Goal: Find contact information: Find contact information

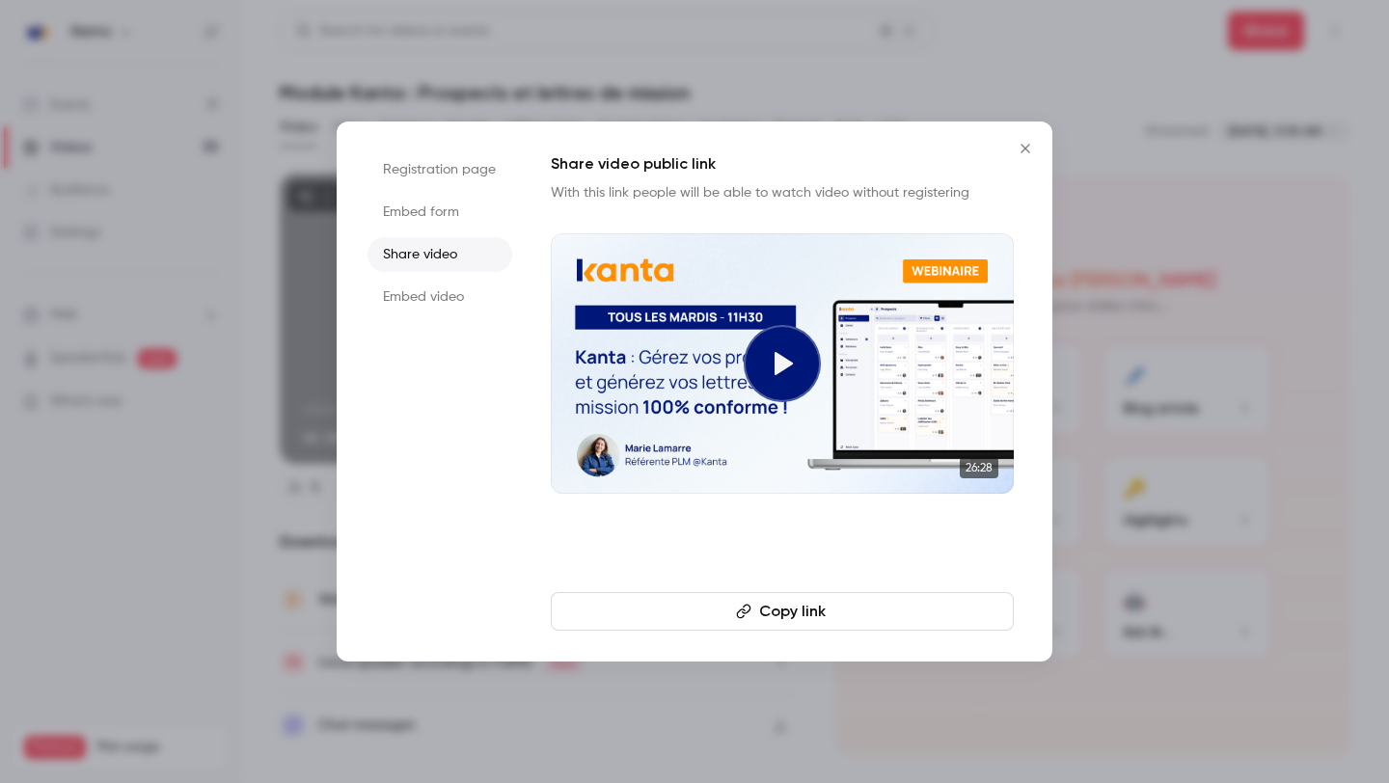
drag, startPoint x: 0, startPoint y: 0, endPoint x: 1040, endPoint y: 146, distance: 1050.1
click at [1040, 146] on button "Close" at bounding box center [1025, 148] width 39 height 39
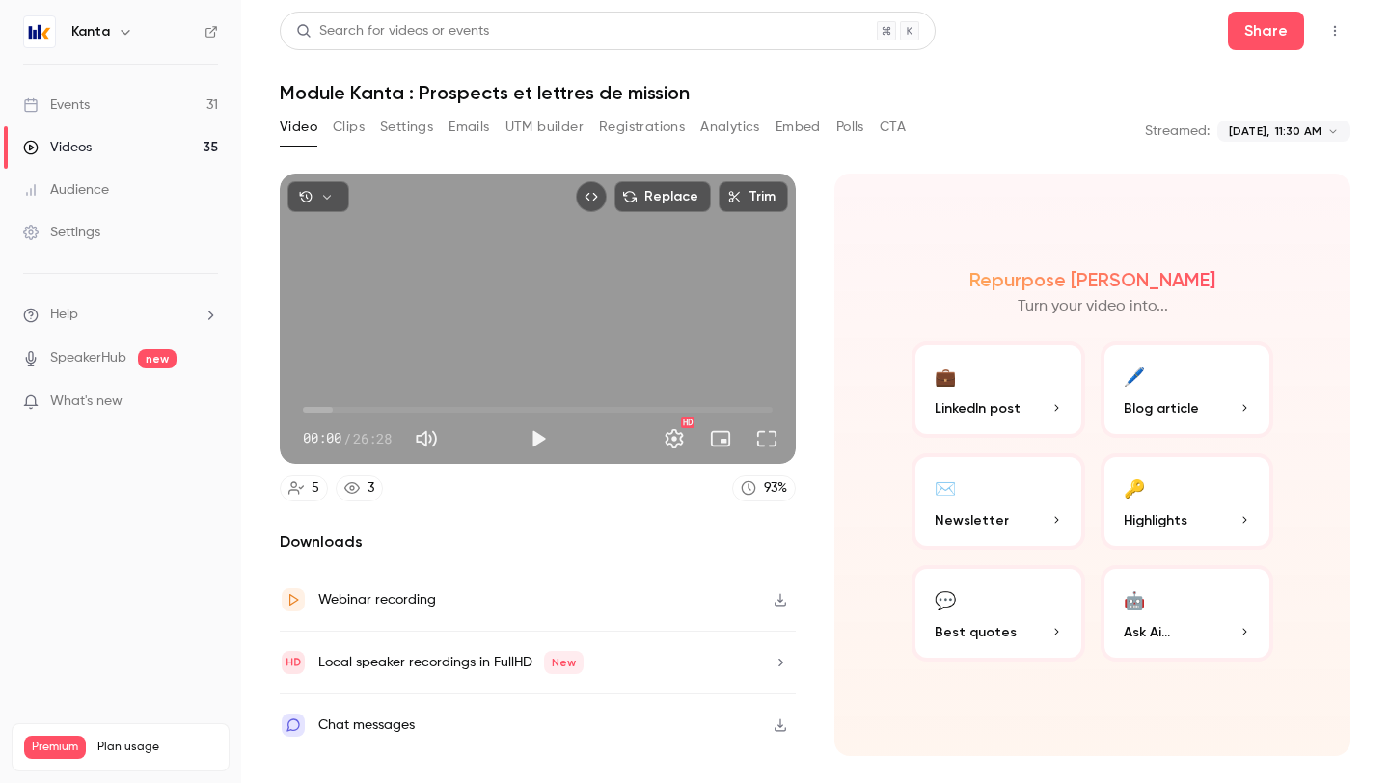
click at [670, 126] on button "Registrations" at bounding box center [642, 127] width 86 height 31
click at [602, 135] on button "Registrations" at bounding box center [642, 127] width 86 height 31
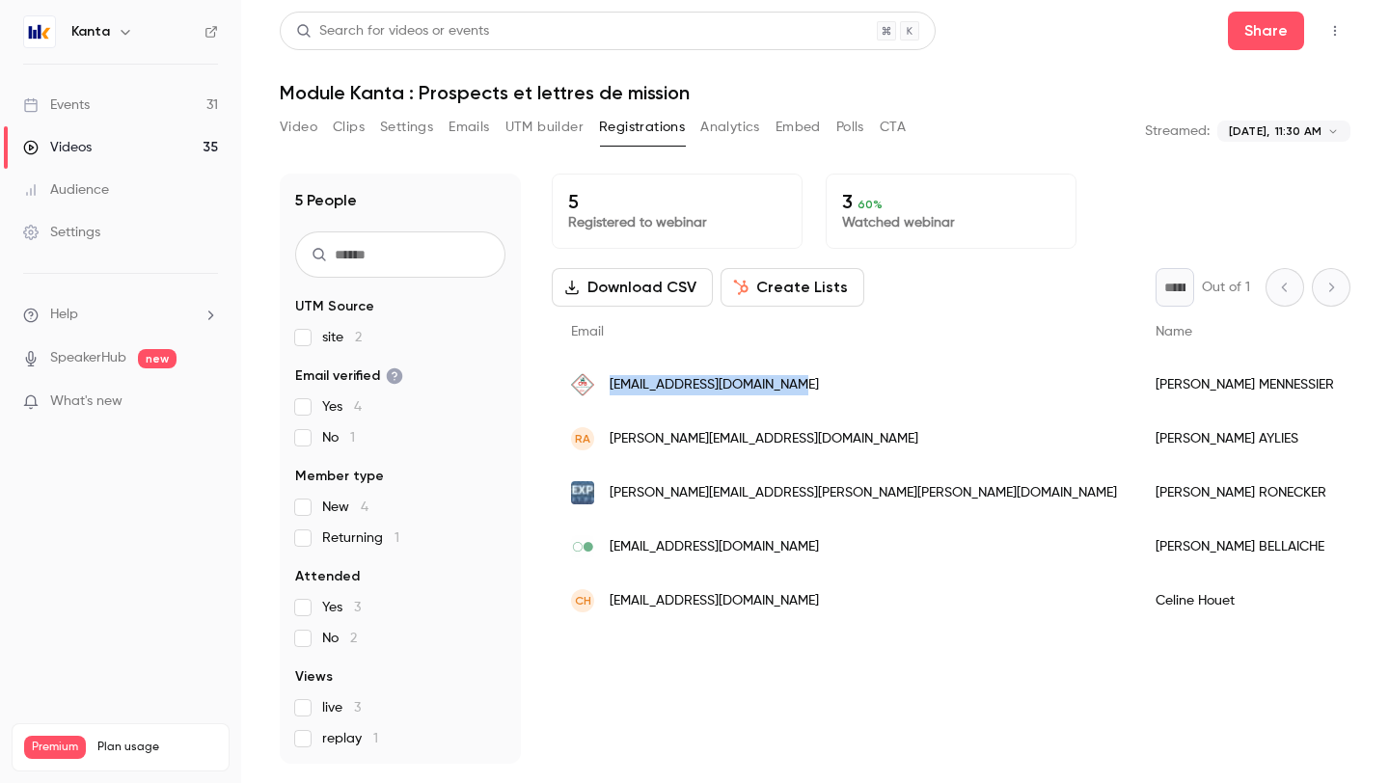
drag, startPoint x: 821, startPoint y: 389, endPoint x: 614, endPoint y: 379, distance: 207.6
click at [614, 379] on div "[EMAIL_ADDRESS][DOMAIN_NAME]" at bounding box center [844, 385] width 585 height 54
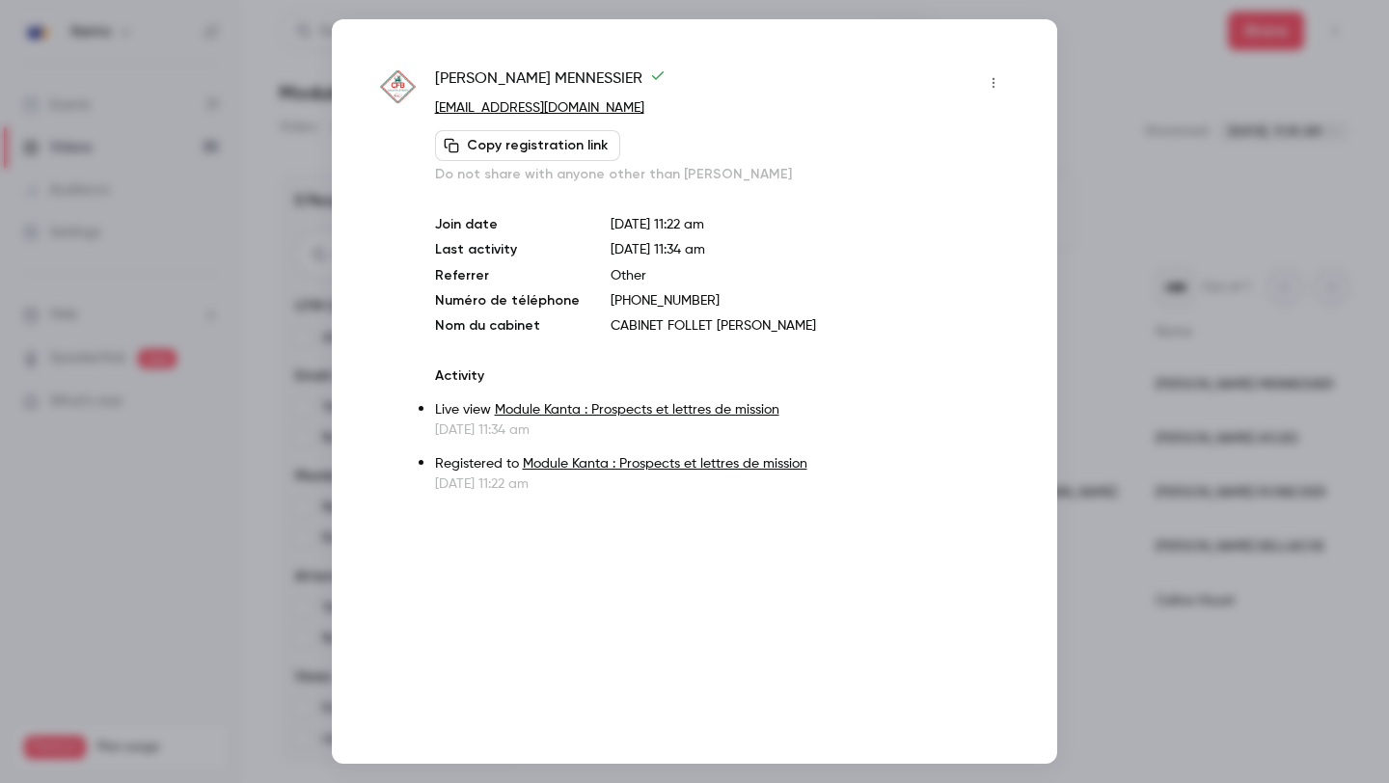
copy span "[EMAIL_ADDRESS][DOMAIN_NAME]"
click at [577, 107] on link "[EMAIL_ADDRESS][DOMAIN_NAME]" at bounding box center [539, 108] width 209 height 14
click at [1136, 115] on div at bounding box center [694, 391] width 1389 height 783
